Goal: Task Accomplishment & Management: Manage account settings

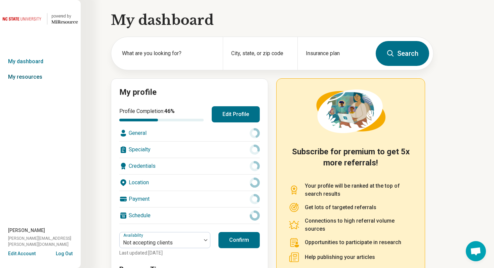
click at [36, 76] on link "My resources" at bounding box center [40, 76] width 81 height 15
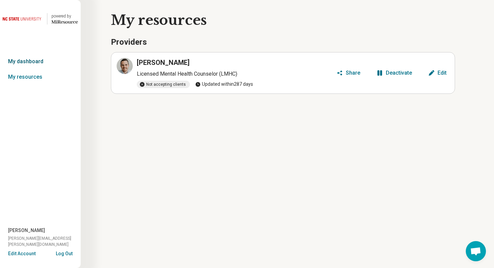
click at [35, 59] on link "My dashboard" at bounding box center [40, 61] width 81 height 15
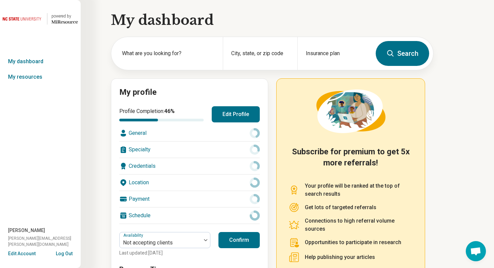
click at [27, 254] on button "Edit Account" at bounding box center [22, 253] width 28 height 7
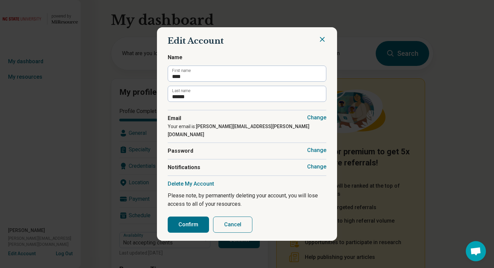
click at [325, 163] on button "Change" at bounding box center [316, 166] width 19 height 7
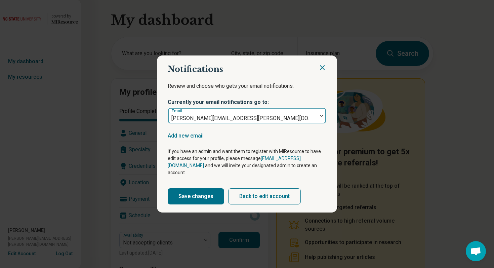
click at [319, 122] on div at bounding box center [321, 115] width 9 height 15
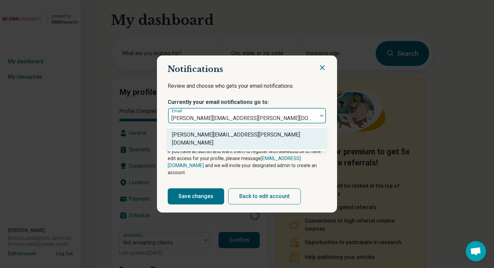
click at [321, 70] on icon "Close" at bounding box center [322, 68] width 4 height 4
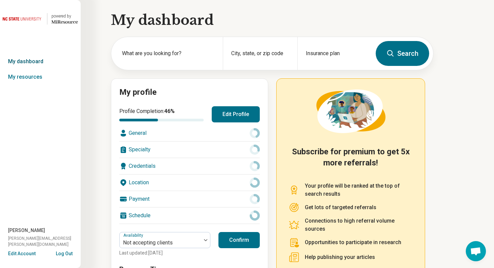
click at [46, 60] on link "My dashboard" at bounding box center [40, 61] width 81 height 15
click at [27, 61] on link "My dashboard" at bounding box center [40, 61] width 81 height 15
click at [31, 81] on link "My resources" at bounding box center [40, 76] width 81 height 15
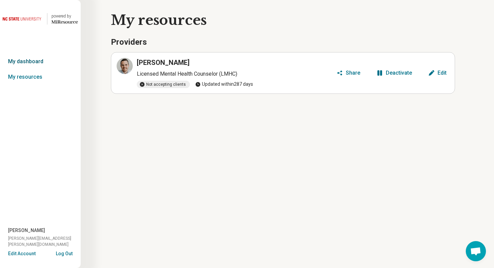
click at [35, 61] on link "My dashboard" at bounding box center [40, 61] width 81 height 15
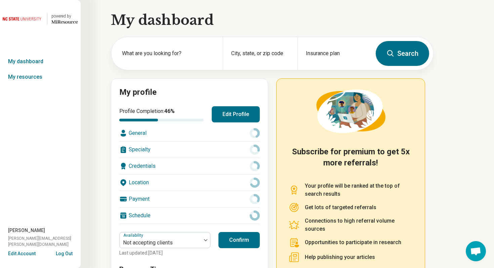
click at [225, 117] on button "Edit Profile" at bounding box center [236, 114] width 48 height 16
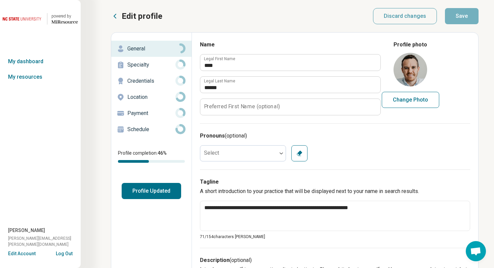
click at [168, 128] on p "Schedule" at bounding box center [151, 129] width 48 height 8
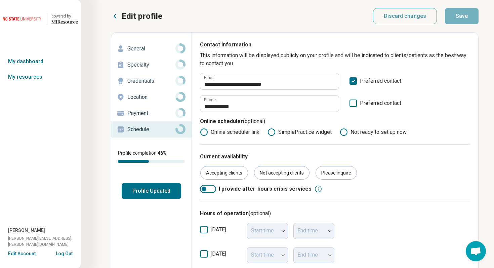
click at [30, 252] on button "Edit Account" at bounding box center [22, 253] width 28 height 7
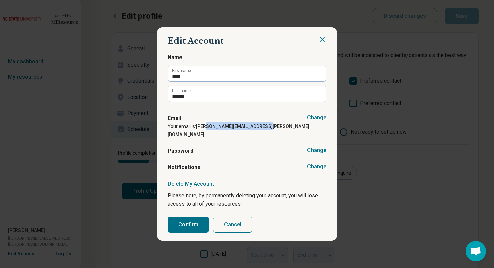
drag, startPoint x: 209, startPoint y: 130, endPoint x: 272, endPoint y: 130, distance: 62.2
click at [272, 130] on div "Change Email Your email is: adam@creasman-counseling.com" at bounding box center [247, 126] width 159 height 33
click at [274, 130] on div "Change Email Your email is: adam@creasman-counseling.com" at bounding box center [247, 126] width 159 height 33
drag, startPoint x: 213, startPoint y: 131, endPoint x: 281, endPoint y: 128, distance: 68.3
click at [281, 128] on div "Change Email Your email is: adam@creasman-counseling.com" at bounding box center [247, 126] width 159 height 33
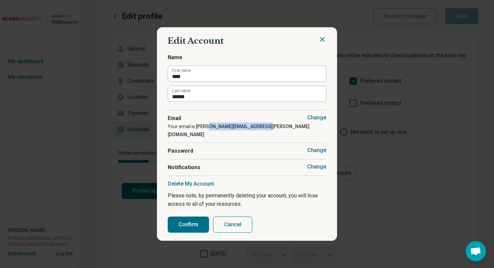
copy strong "creasman-counseling.com"
click at [231, 219] on button "Cancel" at bounding box center [232, 224] width 39 height 16
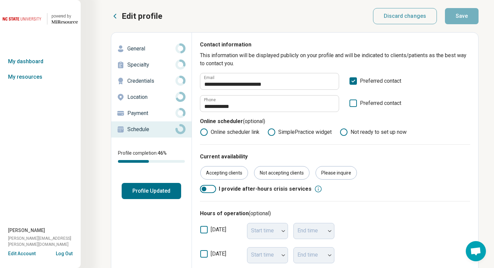
click at [65, 254] on button "Log Out" at bounding box center [64, 252] width 17 height 5
click at [34, 77] on link "My resources" at bounding box center [40, 76] width 81 height 15
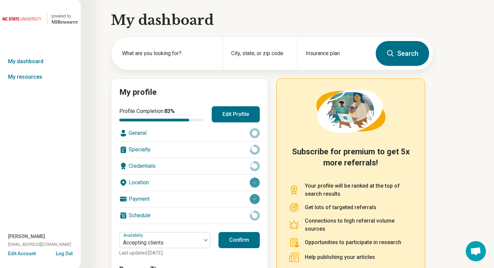
click at [33, 252] on button "Edit Account" at bounding box center [22, 253] width 28 height 7
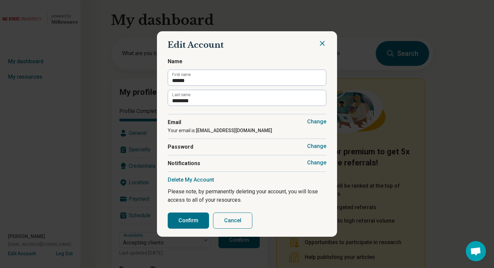
click at [316, 162] on button "Change" at bounding box center [316, 162] width 19 height 7
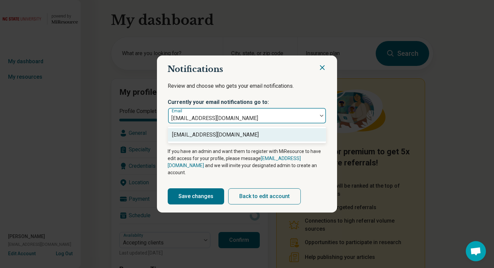
click at [322, 114] on div at bounding box center [321, 115] width 9 height 15
click at [317, 88] on p "Review and choose who gets your email notifications." at bounding box center [247, 90] width 159 height 17
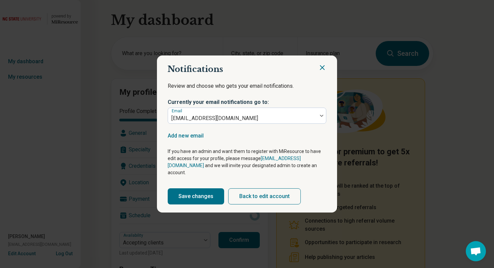
click at [321, 72] on icon "Close" at bounding box center [322, 68] width 8 height 8
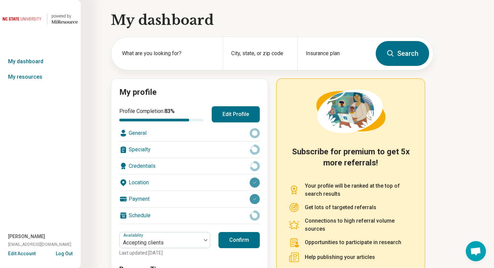
click at [27, 252] on button "Edit Account" at bounding box center [22, 253] width 28 height 7
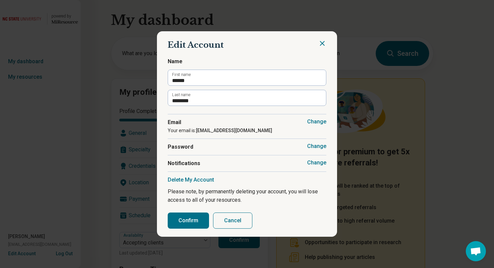
click at [226, 222] on button "Cancel" at bounding box center [232, 220] width 39 height 16
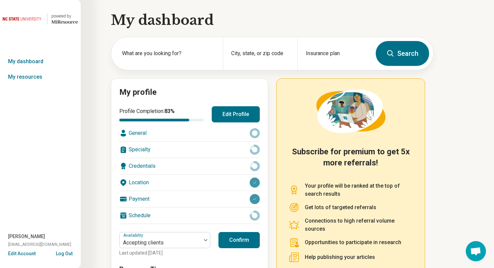
click at [235, 116] on button "Edit Profile" at bounding box center [236, 114] width 48 height 16
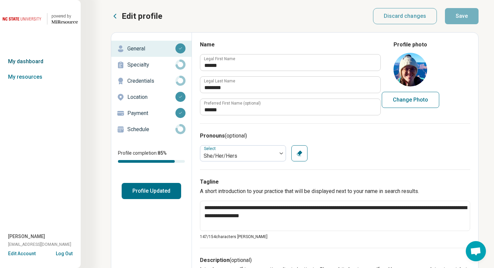
click at [40, 61] on link "My dashboard" at bounding box center [40, 61] width 81 height 15
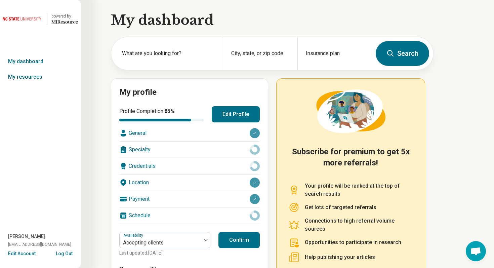
click at [31, 76] on link "My resources" at bounding box center [40, 76] width 81 height 15
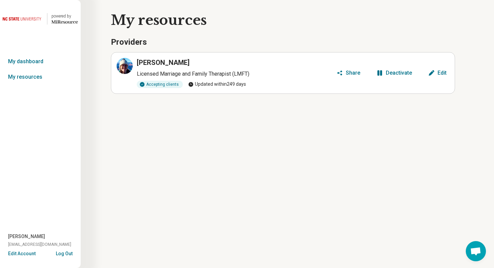
click at [393, 72] on div "Deactivate" at bounding box center [399, 72] width 26 height 5
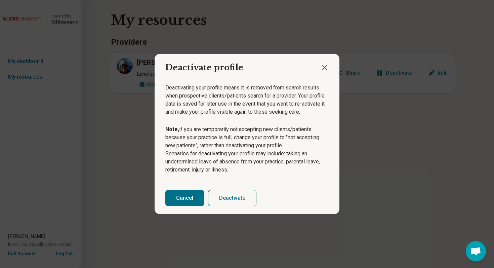
click at [214, 198] on button "Deactivate" at bounding box center [232, 198] width 48 height 16
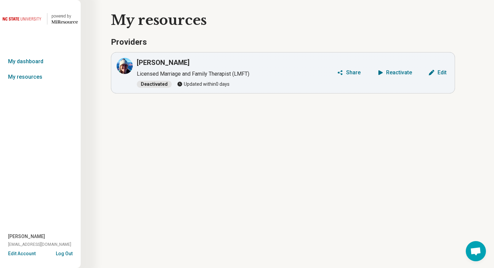
click at [67, 253] on button "Log Out" at bounding box center [64, 252] width 17 height 5
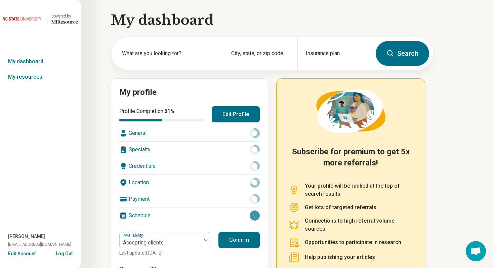
click at [22, 251] on button "Edit Account" at bounding box center [22, 253] width 28 height 7
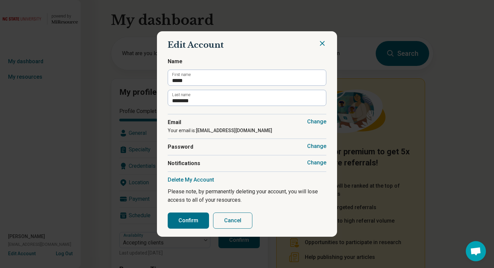
click at [318, 165] on button "Change" at bounding box center [316, 162] width 19 height 7
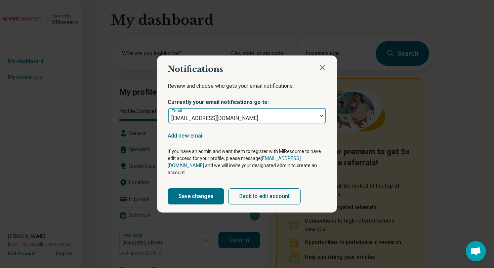
click at [318, 117] on div at bounding box center [321, 116] width 9 height 2
drag, startPoint x: 199, startPoint y: 121, endPoint x: 223, endPoint y: 121, distance: 23.9
click at [223, 121] on div at bounding box center [243, 118] width 144 height 9
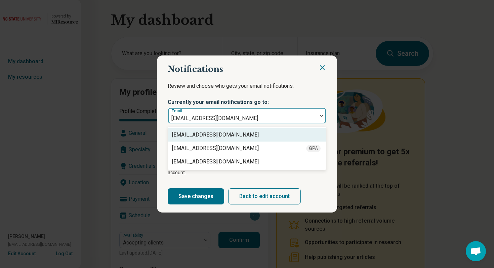
drag, startPoint x: 250, startPoint y: 124, endPoint x: 210, endPoint y: 123, distance: 39.7
click at [210, 123] on div at bounding box center [243, 118] width 144 height 9
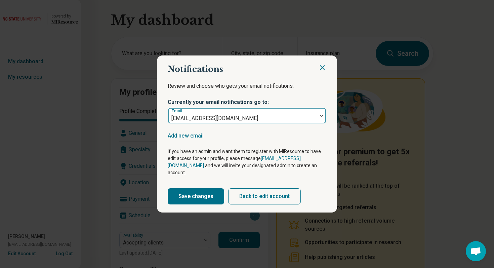
drag, startPoint x: 195, startPoint y: 122, endPoint x: 243, endPoint y: 122, distance: 48.4
click at [243, 122] on div at bounding box center [243, 118] width 144 height 9
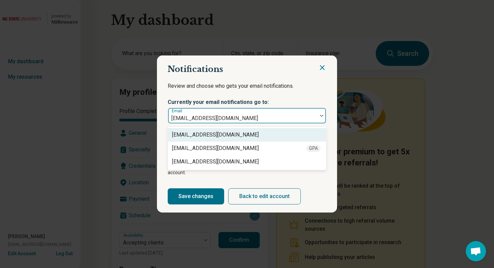
click at [254, 122] on div at bounding box center [243, 118] width 144 height 9
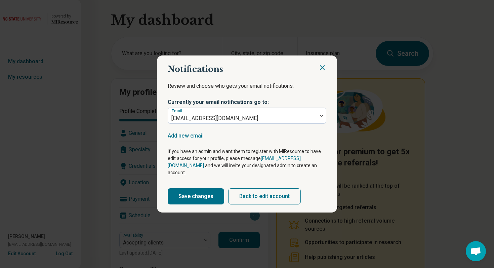
click at [319, 71] on icon "Close" at bounding box center [322, 68] width 8 height 8
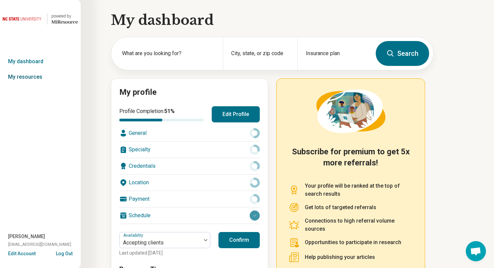
click at [45, 77] on link "My resources" at bounding box center [40, 76] width 81 height 15
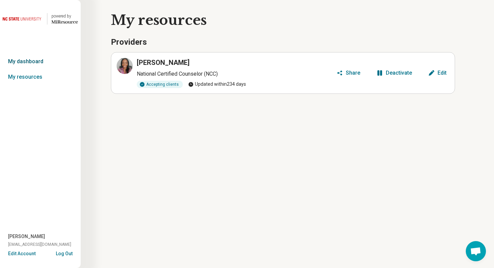
click at [36, 60] on link "My dashboard" at bounding box center [40, 61] width 81 height 15
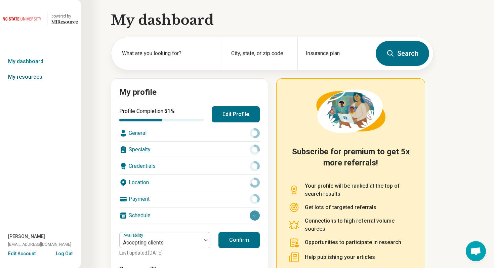
click at [33, 77] on link "My resources" at bounding box center [40, 76] width 81 height 15
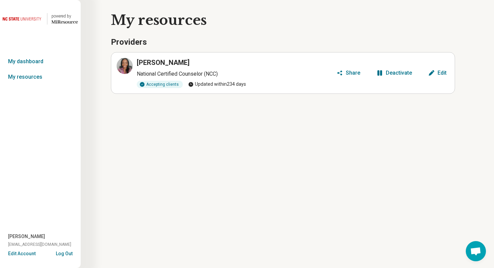
click at [401, 74] on div "Deactivate" at bounding box center [399, 72] width 26 height 5
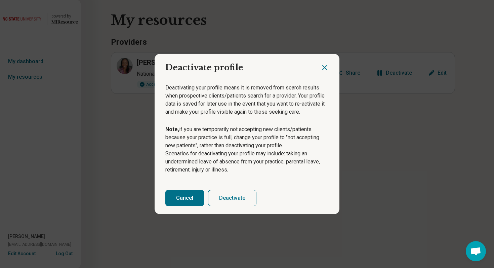
click at [243, 197] on button "Deactivate" at bounding box center [232, 198] width 48 height 16
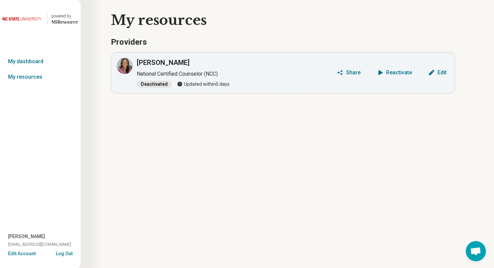
click at [67, 253] on button "Log Out" at bounding box center [64, 252] width 17 height 5
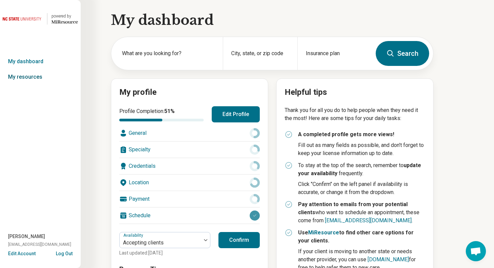
click at [35, 81] on link "My resources" at bounding box center [40, 76] width 81 height 15
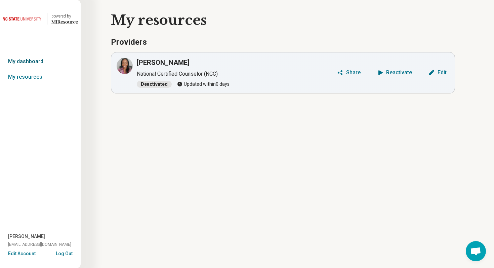
click at [35, 58] on link "My dashboard" at bounding box center [40, 61] width 81 height 15
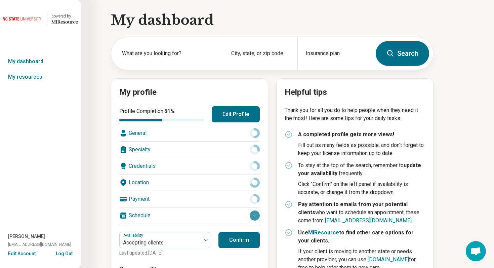
click at [229, 116] on button "Edit Profile" at bounding box center [236, 114] width 48 height 16
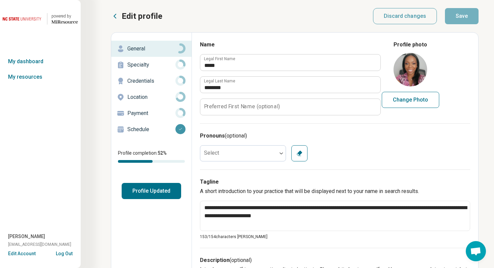
click at [162, 127] on p "Schedule" at bounding box center [151, 129] width 48 height 8
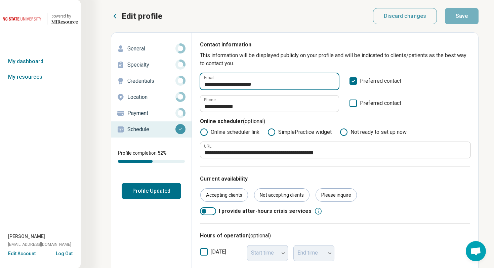
click at [234, 86] on input "**********" at bounding box center [269, 81] width 138 height 16
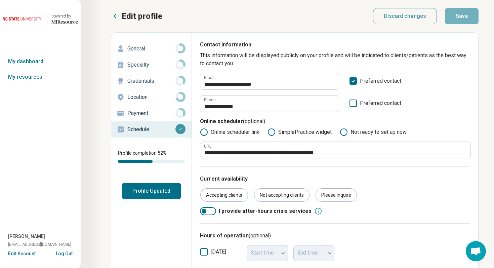
click at [67, 253] on button "Log Out" at bounding box center [64, 252] width 17 height 5
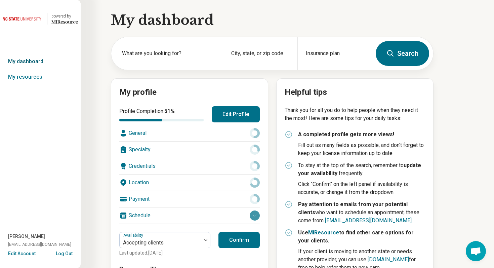
click at [50, 60] on link "My dashboard" at bounding box center [40, 61] width 81 height 15
click at [36, 61] on link "My dashboard" at bounding box center [40, 61] width 81 height 15
click at [29, 77] on link "My resources" at bounding box center [40, 76] width 81 height 15
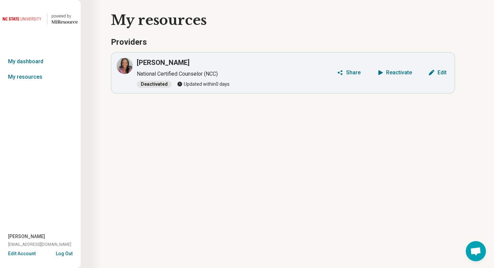
click at [69, 251] on button "Log Out" at bounding box center [64, 252] width 17 height 5
